Goal: Task Accomplishment & Management: Complete application form

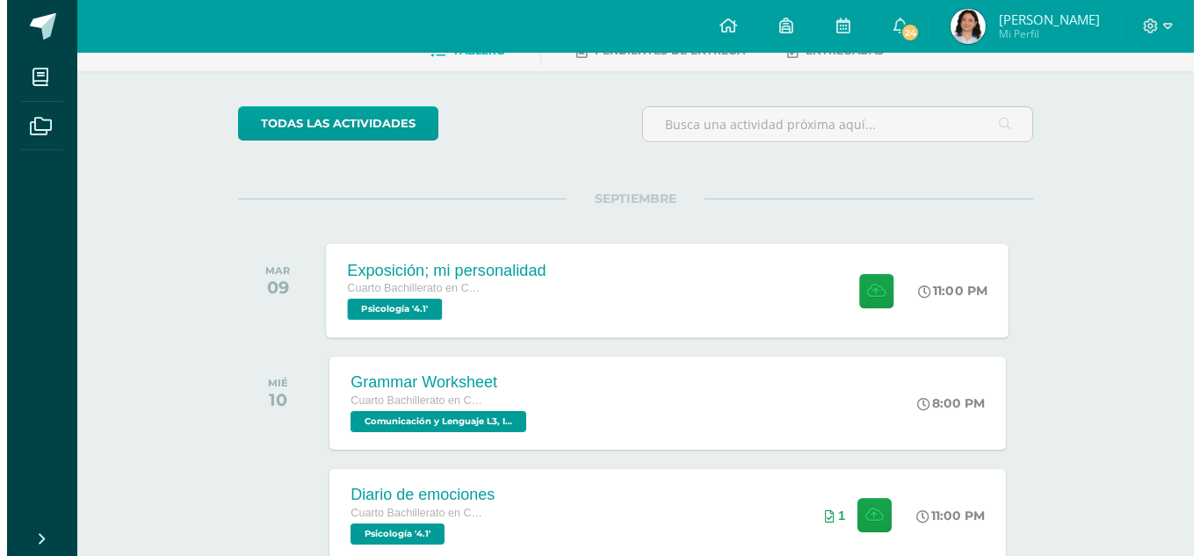
scroll to position [108, 0]
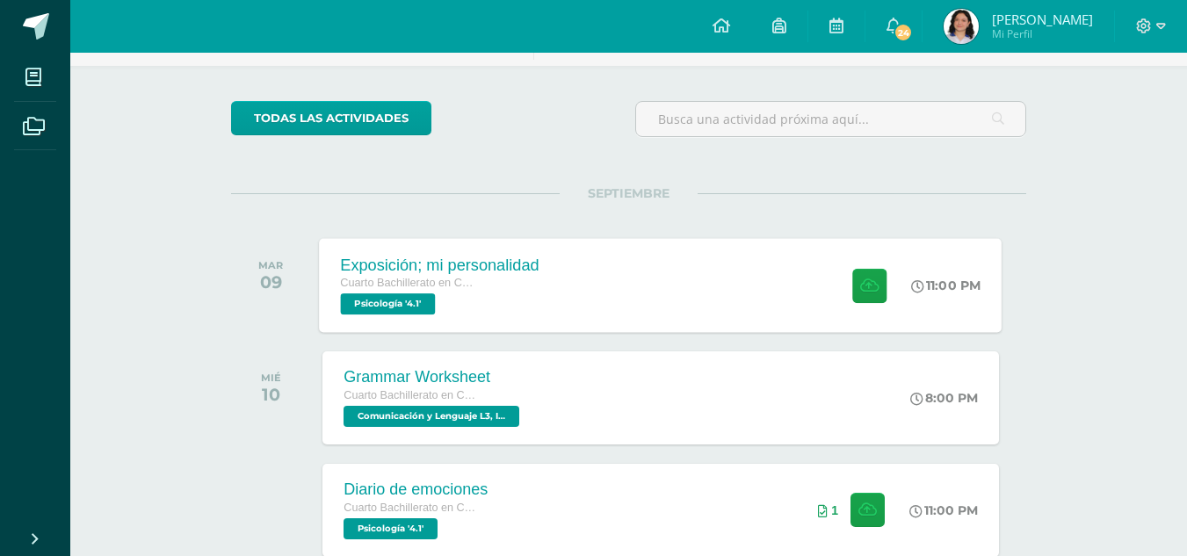
click at [622, 294] on div "Exposición; mi personalidad Cuarto Bachillerato en Ciencias y Letras Psicología…" at bounding box center [661, 285] width 682 height 94
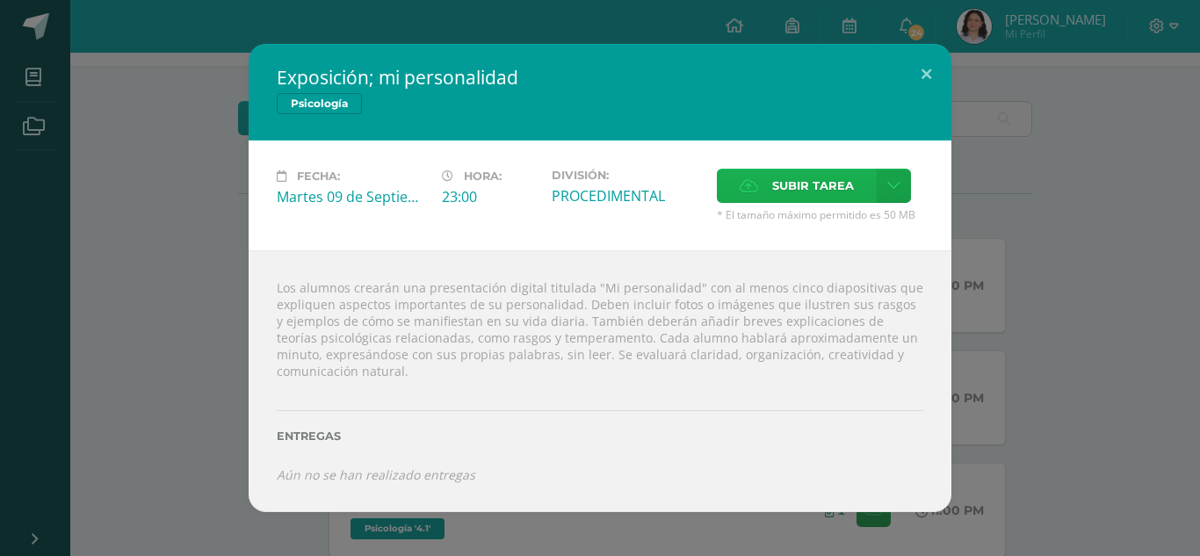
click at [793, 191] on span "Subir tarea" at bounding box center [813, 186] width 82 height 32
click at [0, 0] on input "Subir tarea" at bounding box center [0, 0] width 0 height 0
click at [895, 196] on link at bounding box center [894, 186] width 34 height 34
click at [809, 224] on span "Subir enlace" at bounding box center [819, 223] width 74 height 17
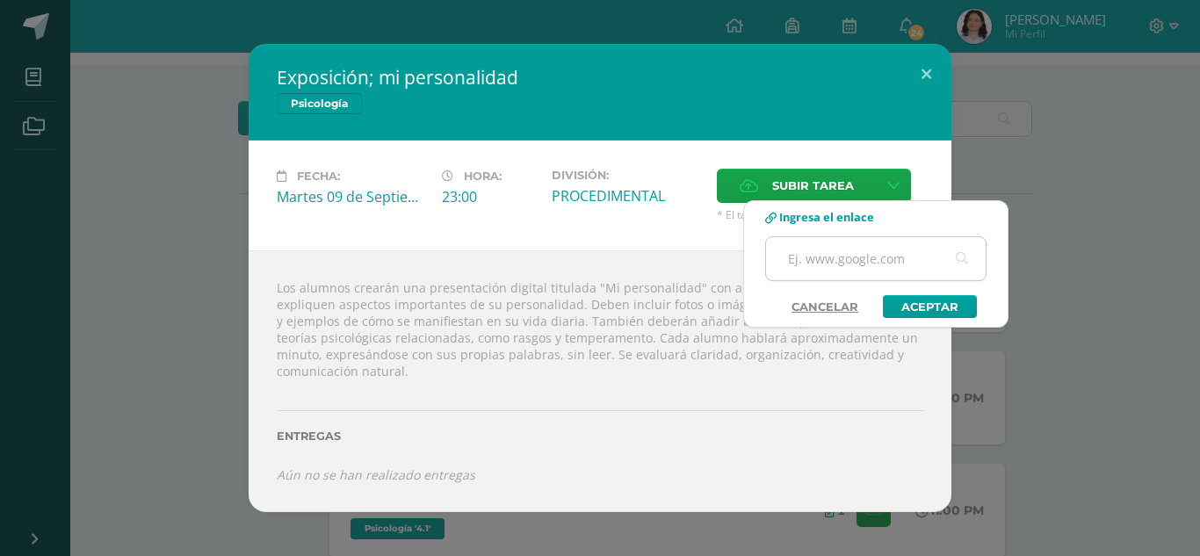
click at [822, 258] on input "text" at bounding box center [876, 258] width 220 height 43
paste input "“Ser yo misma es mi mayor fortaleza; cada rasgo de mi personalidad me hace únic…"
click at [934, 257] on input "“Ser yo misma es mi mayor fortaleza; cada rasgo de mi personalidad me hace únic…" at bounding box center [876, 258] width 220 height 43
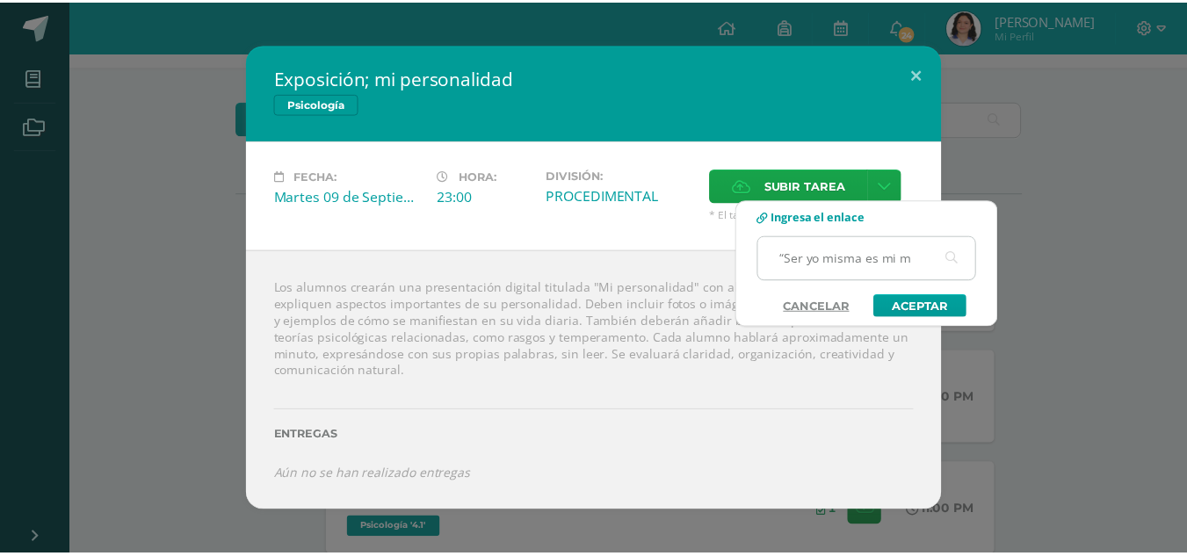
scroll to position [0, 0]
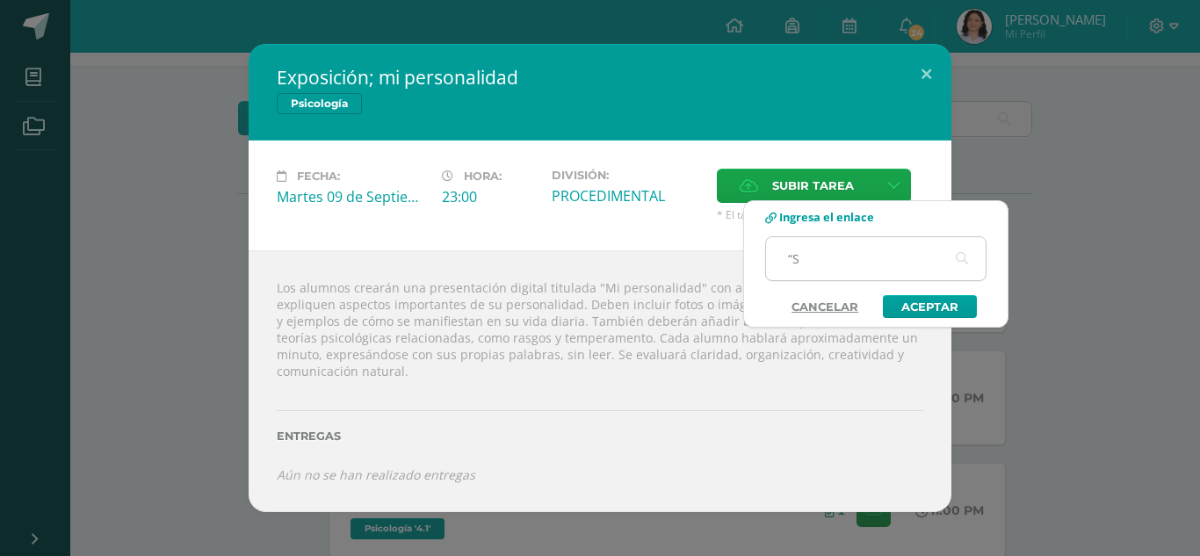
type input "“"
click at [848, 308] on link "Cancelar" at bounding box center [825, 306] width 102 height 23
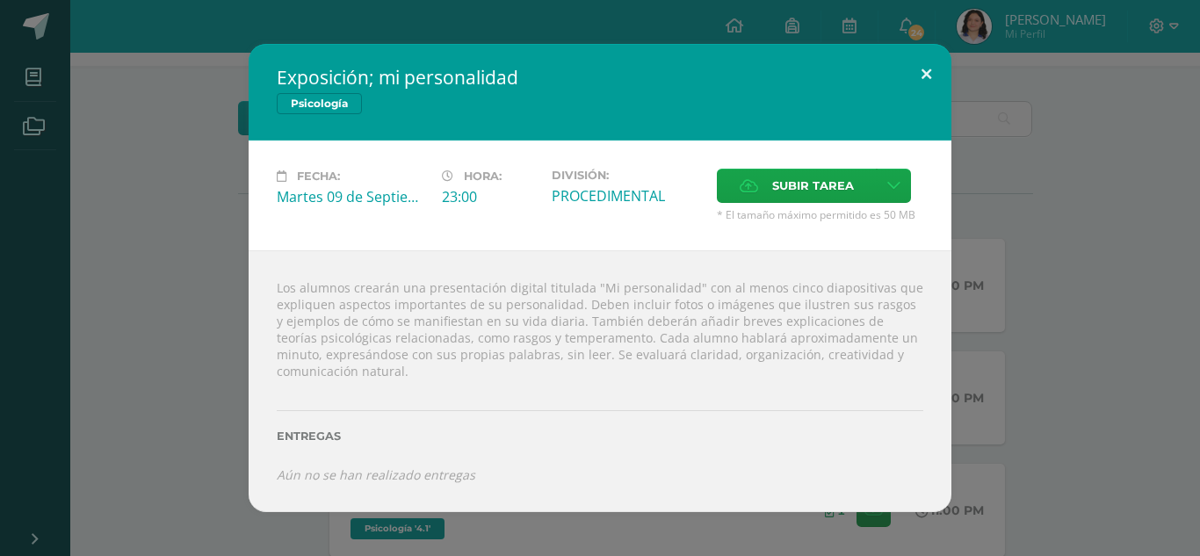
click at [927, 67] on button at bounding box center [926, 74] width 50 height 60
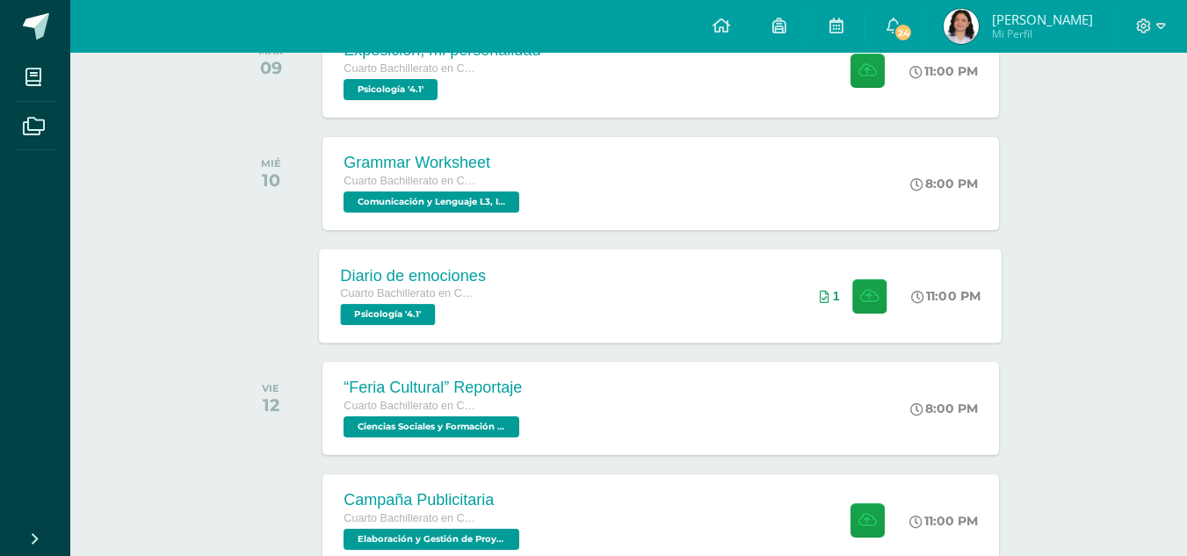
scroll to position [323, 0]
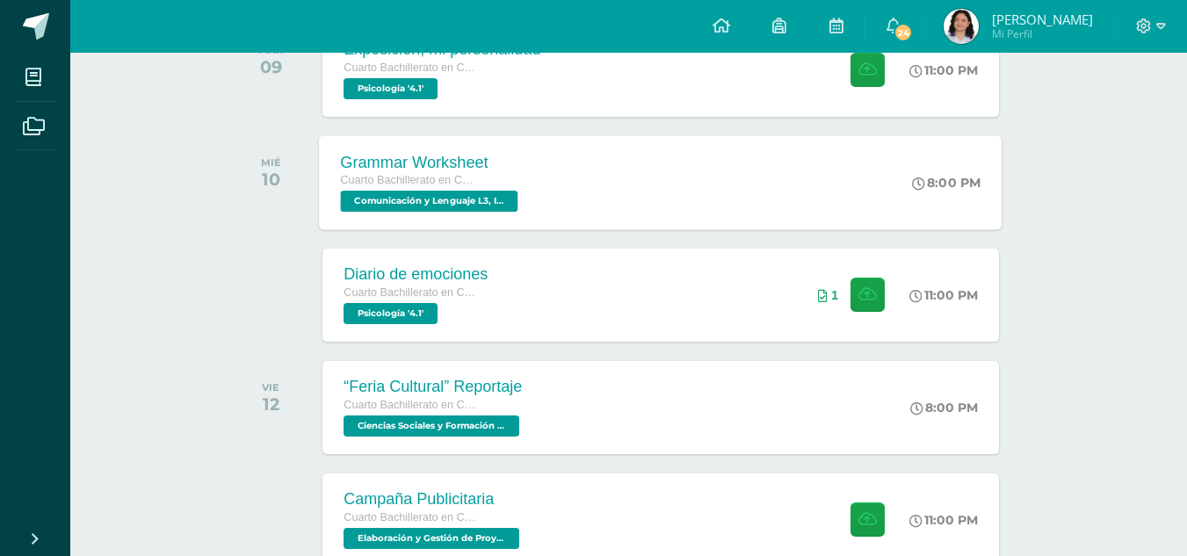
click at [581, 183] on div "Grammar Worksheet Cuarto Bachillerato en Ciencias y Letras Comunicación y Lengu…" at bounding box center [661, 182] width 682 height 94
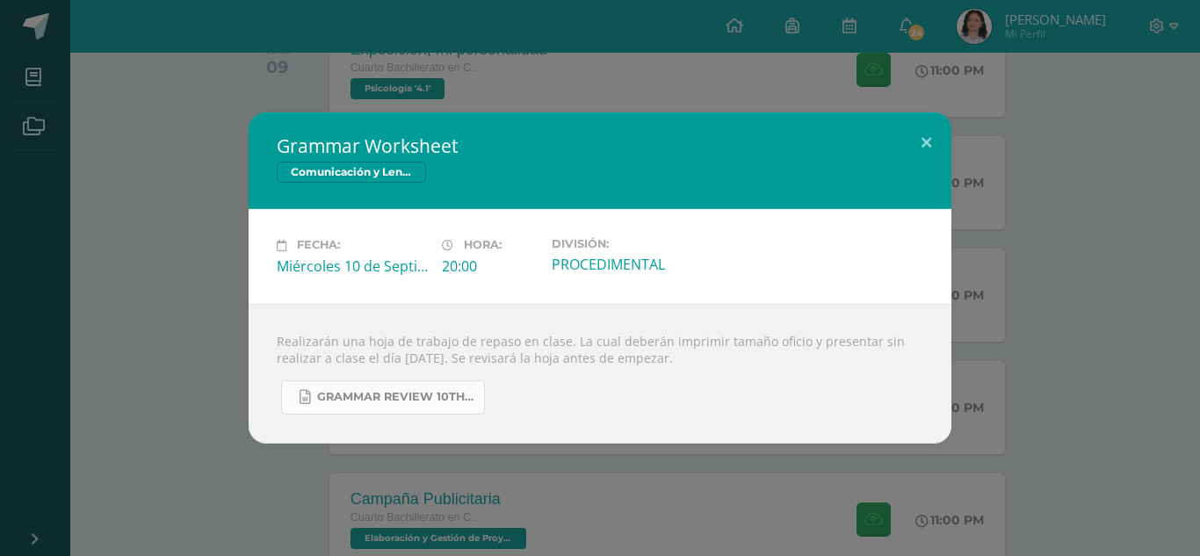
click at [408, 401] on span "Grammar Review 10th grade Unit 3.docx" at bounding box center [396, 397] width 158 height 14
click at [988, 309] on div "Grammar Worksheet Comunicación y Lenguaje L3, Inglés 4 Fecha: [DATE] Hora: 20:0…" at bounding box center [600, 277] width 1186 height 330
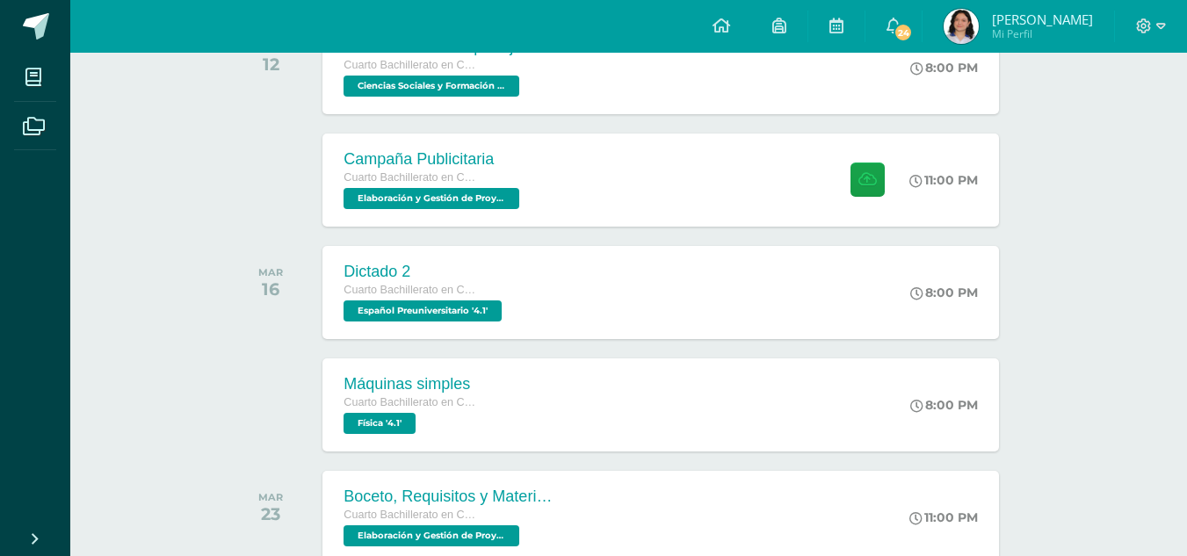
scroll to position [664, 0]
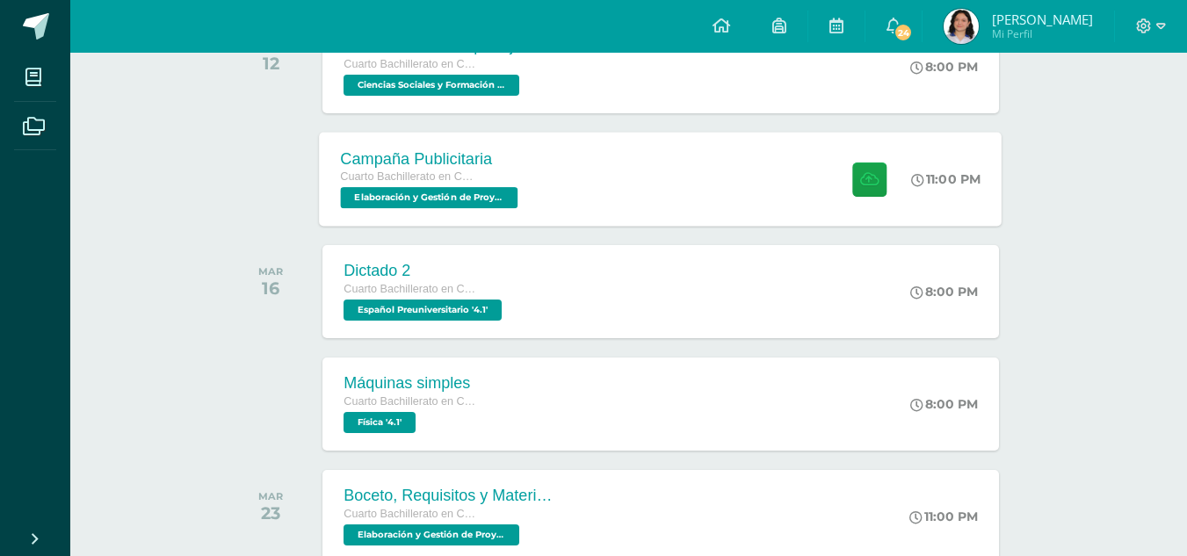
click at [530, 190] on div "Campaña Publicitaria Cuarto Bachillerato en Ciencias y Letras Elaboración y Ges…" at bounding box center [432, 179] width 224 height 94
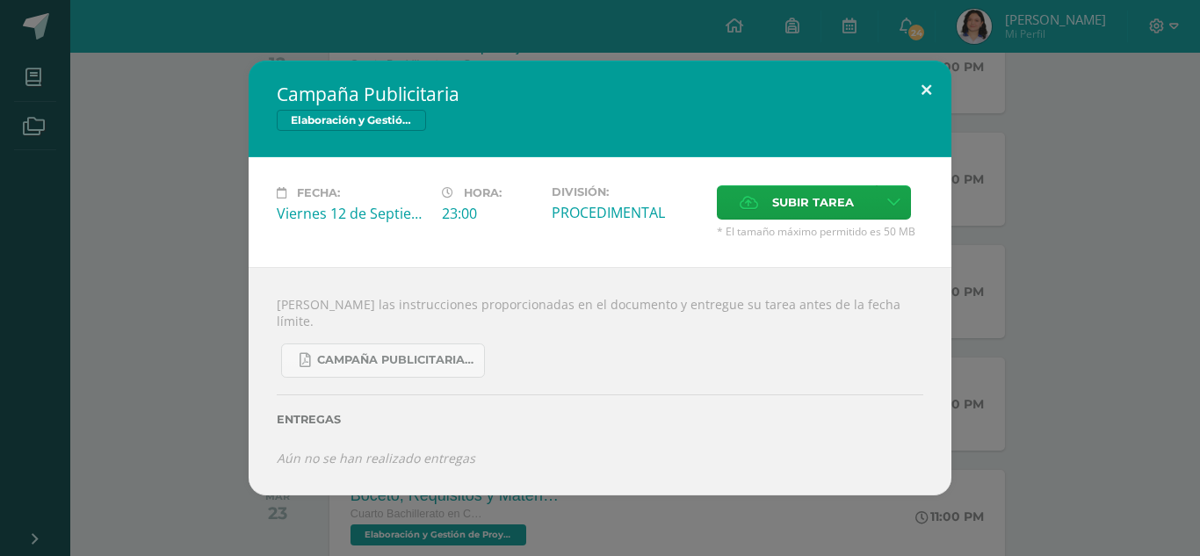
click at [926, 102] on button at bounding box center [926, 91] width 50 height 60
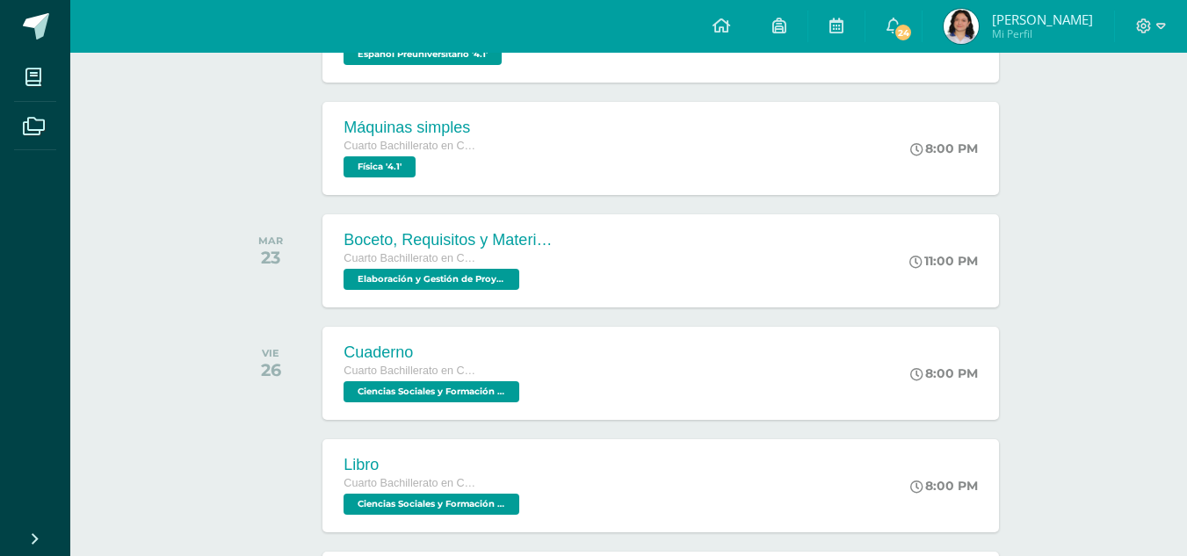
scroll to position [921, 0]
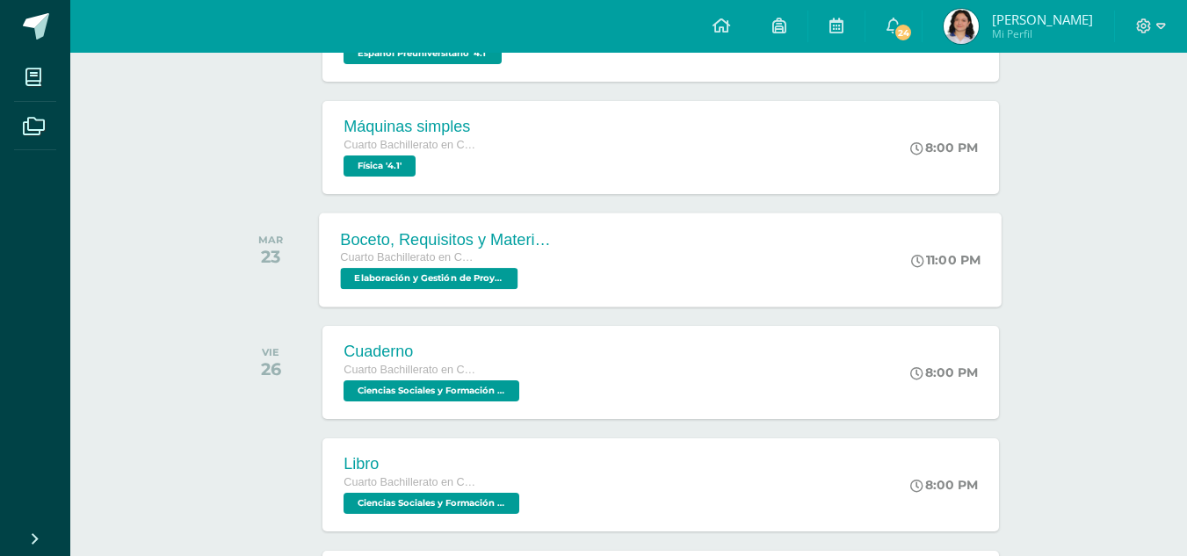
click at [602, 255] on div "Boceto, Requisitos y Materiales Cuarto Bachillerato en Ciencias y Letras Elabor…" at bounding box center [661, 260] width 682 height 94
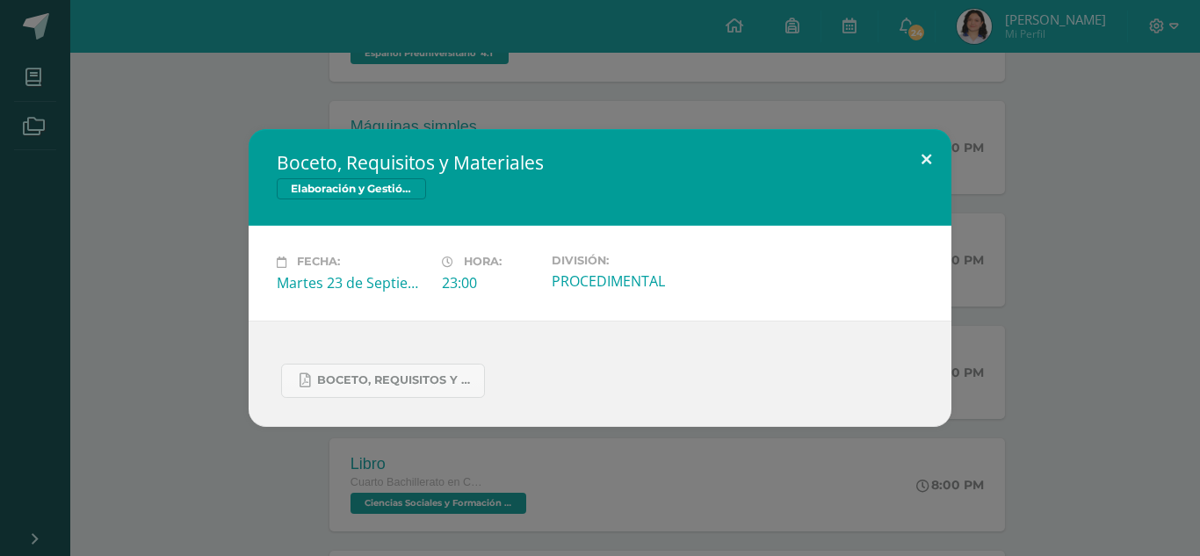
click at [925, 153] on button at bounding box center [926, 159] width 50 height 60
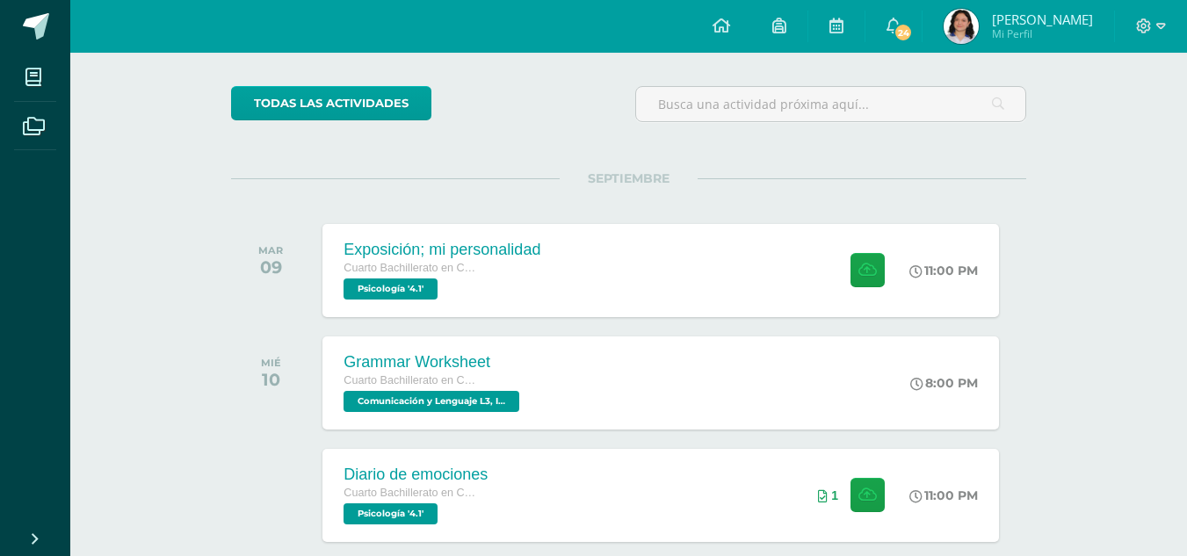
scroll to position [122, 0]
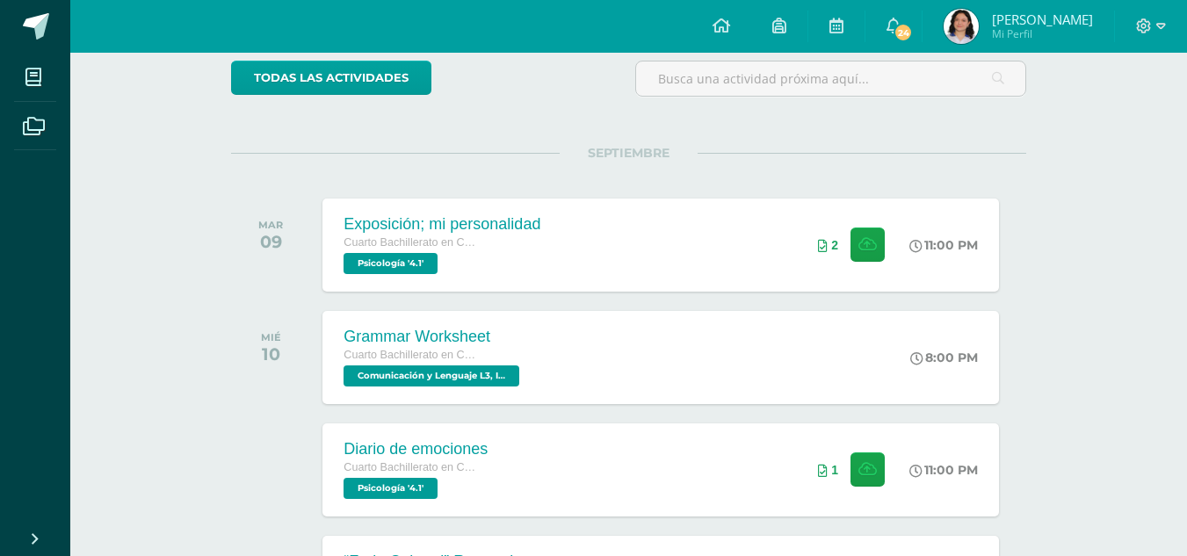
scroll to position [201, 0]
